Goal: Book appointment/travel/reservation

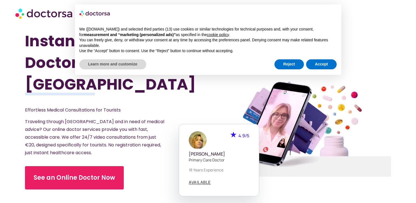
click at [128, 75] on h1 "Instant Online Doctors in [GEOGRAPHIC_DATA]" at bounding box center [103, 62] width 156 height 65
click at [322, 63] on button "Accept" at bounding box center [321, 64] width 31 height 10
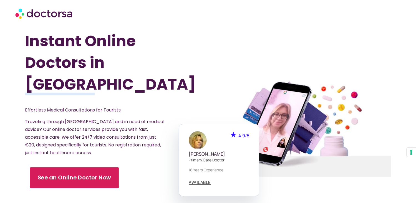
click at [37, 178] on link "See an Online Doctor Now" at bounding box center [74, 177] width 89 height 21
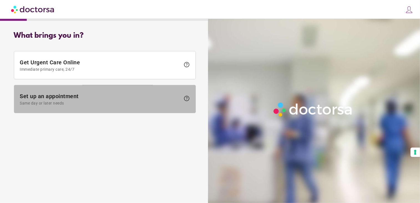
click at [88, 99] on span "Set up an appointment Same day or later needs" at bounding box center [100, 99] width 161 height 12
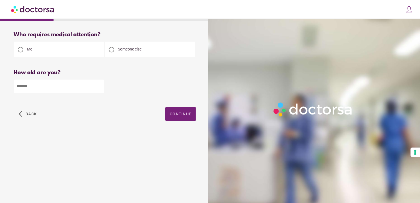
click at [56, 50] on div "Me" at bounding box center [59, 50] width 90 height 16
click at [59, 80] on input "number" at bounding box center [59, 87] width 90 height 14
type input "**"
click at [194, 118] on span "button" at bounding box center [180, 114] width 31 height 14
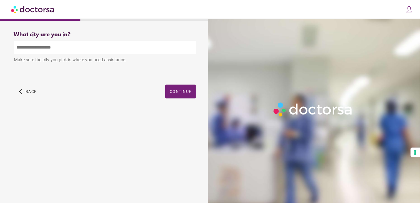
click at [79, 54] on input "text" at bounding box center [105, 48] width 182 height 14
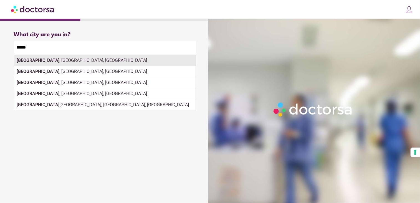
click at [164, 61] on div "[GEOGRAPHIC_DATA] , [GEOGRAPHIC_DATA], [GEOGRAPHIC_DATA]" at bounding box center [104, 60] width 181 height 11
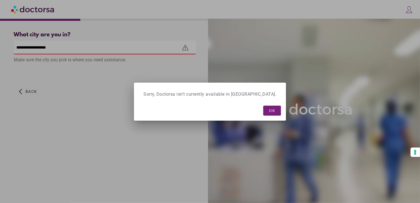
click at [188, 90] on div "Sorry, Doctorsa isn't currently available in [GEOGRAPHIC_DATA]." at bounding box center [210, 94] width 147 height 18
click at [263, 107] on span "button" at bounding box center [272, 111] width 18 height 10
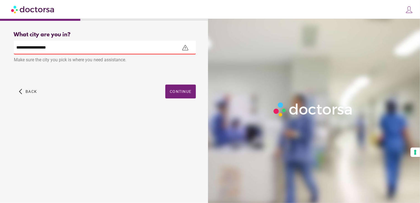
drag, startPoint x: 55, startPoint y: 46, endPoint x: 17, endPoint y: 43, distance: 38.7
click at [17, 43] on input "**********" at bounding box center [105, 48] width 182 height 14
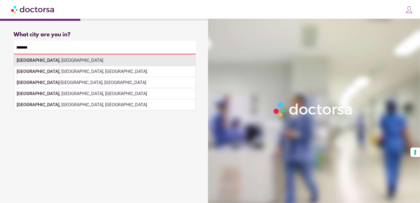
click at [23, 62] on strong "[GEOGRAPHIC_DATA]" at bounding box center [38, 60] width 43 height 5
type input "**********"
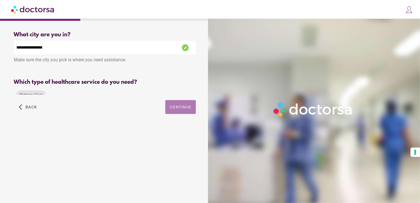
click at [171, 93] on div "**********" at bounding box center [105, 79] width 200 height 104
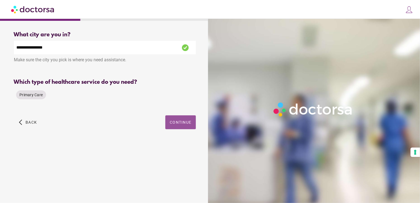
click at [174, 121] on span "Continue" at bounding box center [181, 122] width 22 height 4
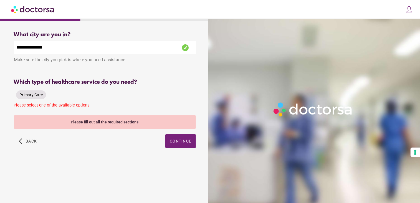
click at [33, 91] on div "Primary Care" at bounding box center [31, 94] width 30 height 9
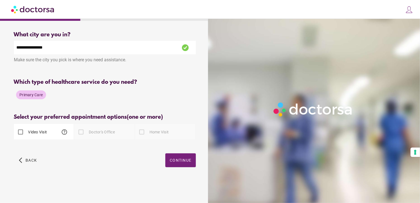
click at [31, 135] on label "Video Visit" at bounding box center [37, 132] width 20 height 6
click at [186, 166] on span "button" at bounding box center [180, 160] width 31 height 14
